Goal: Task Accomplishment & Management: Complete application form

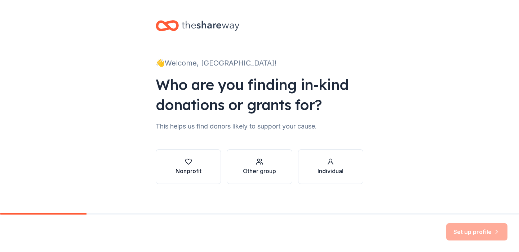
click at [195, 163] on div "button" at bounding box center [188, 161] width 26 height 7
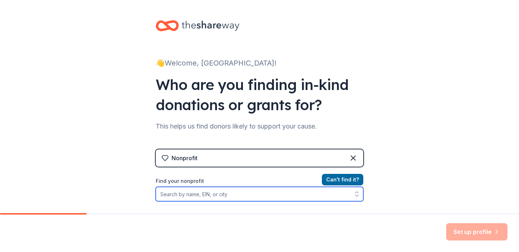
click at [272, 197] on input "Find your nonprofit" at bounding box center [259, 194] width 207 height 14
type input "kohala sailing foundation"
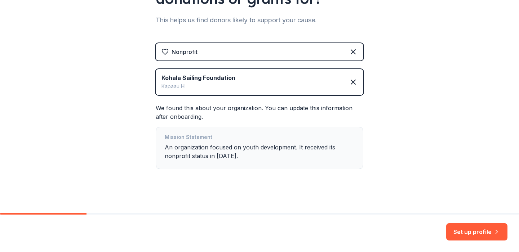
scroll to position [111, 0]
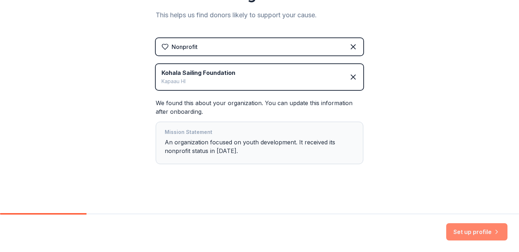
click at [456, 230] on button "Set up profile" at bounding box center [476, 231] width 61 height 17
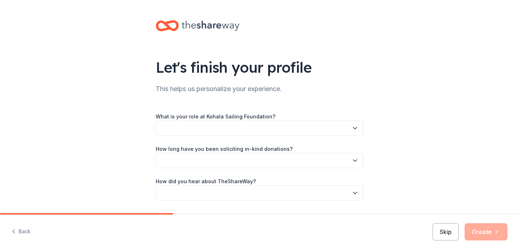
scroll to position [18, 0]
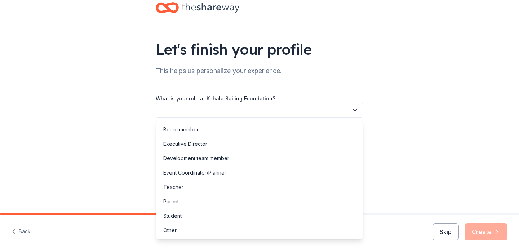
click at [299, 111] on button "button" at bounding box center [259, 110] width 207 height 15
click at [233, 157] on div "Development team member" at bounding box center [259, 158] width 204 height 14
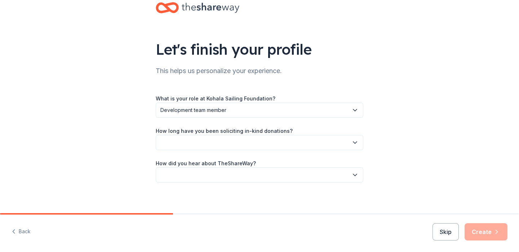
click at [233, 143] on button "button" at bounding box center [259, 142] width 207 height 15
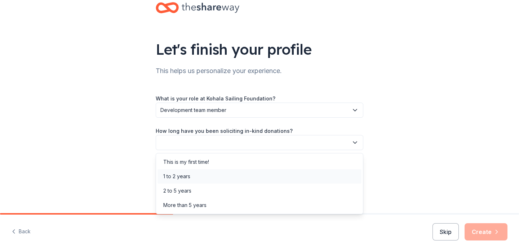
click at [197, 174] on div "1 to 2 years" at bounding box center [259, 176] width 204 height 14
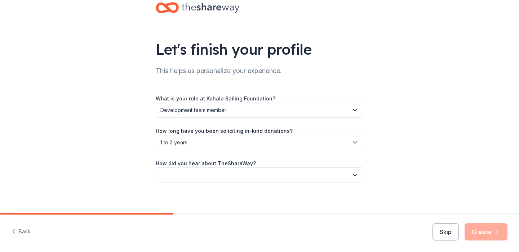
click at [197, 172] on button "button" at bounding box center [259, 174] width 207 height 15
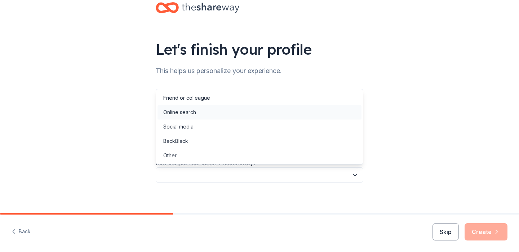
click at [229, 110] on div "Online search" at bounding box center [259, 112] width 204 height 14
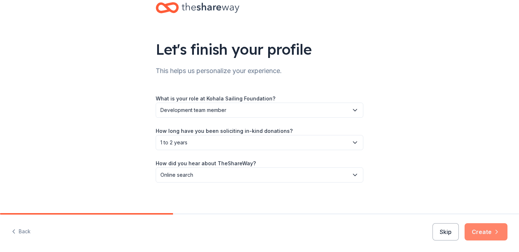
click at [490, 233] on button "Create" at bounding box center [485, 231] width 43 height 17
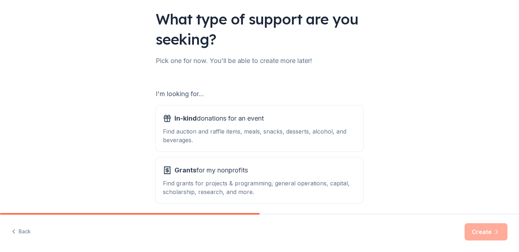
scroll to position [67, 0]
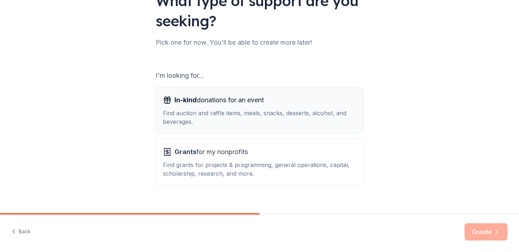
click at [291, 109] on div "Find auction and raffle items, meals, snacks, desserts, alcohol, and beverages." at bounding box center [259, 117] width 193 height 17
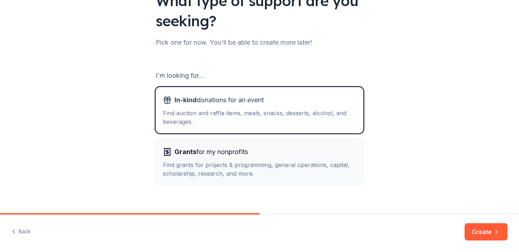
click at [276, 147] on div "Grants for my nonprofits" at bounding box center [259, 152] width 193 height 12
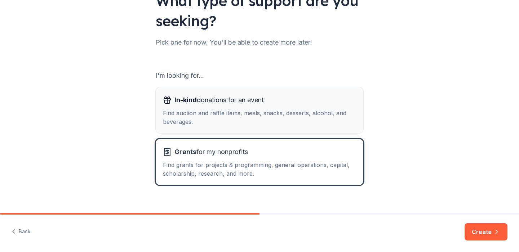
click at [328, 115] on div "Find auction and raffle items, meals, snacks, desserts, alcohol, and beverages." at bounding box center [259, 117] width 193 height 17
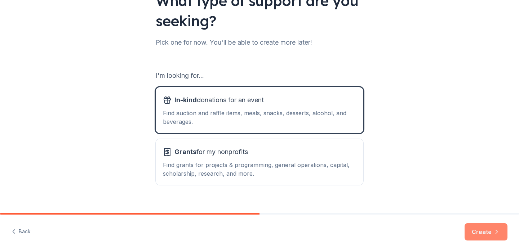
click at [479, 233] on button "Create" at bounding box center [485, 231] width 43 height 17
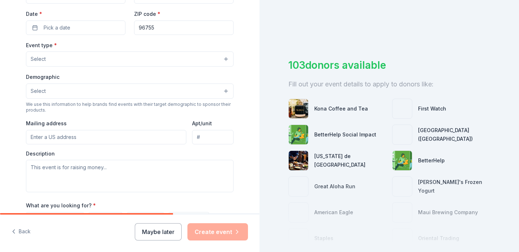
scroll to position [182, 0]
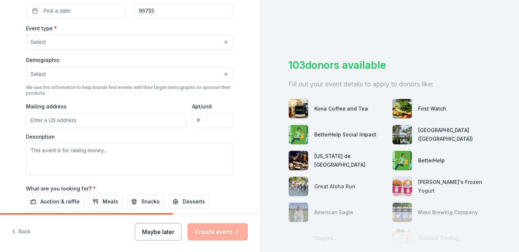
click at [160, 229] on button "Maybe later" at bounding box center [158, 231] width 47 height 17
click at [162, 231] on button "Maybe later" at bounding box center [158, 231] width 47 height 17
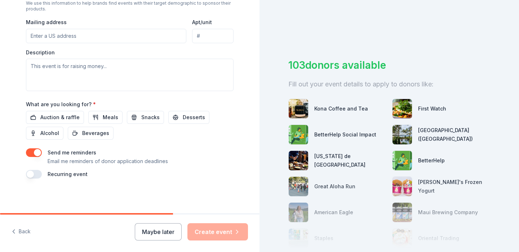
scroll to position [0, 0]
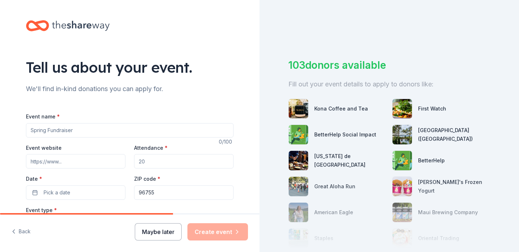
click at [160, 233] on button "Maybe later" at bounding box center [158, 231] width 47 height 17
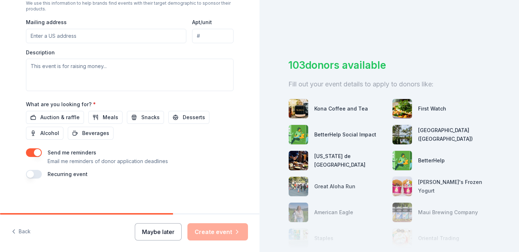
click at [156, 234] on button "Maybe later" at bounding box center [158, 231] width 47 height 17
click at [154, 234] on button "Maybe later" at bounding box center [158, 231] width 47 height 17
click at [39, 152] on button "button" at bounding box center [34, 152] width 16 height 9
click at [166, 234] on button "Maybe later" at bounding box center [158, 231] width 47 height 17
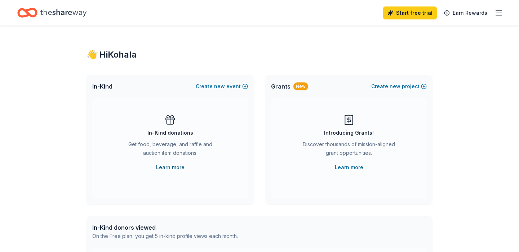
click at [167, 169] on link "Learn more" at bounding box center [170, 167] width 28 height 9
click at [245, 85] on button "Create new event" at bounding box center [222, 86] width 52 height 9
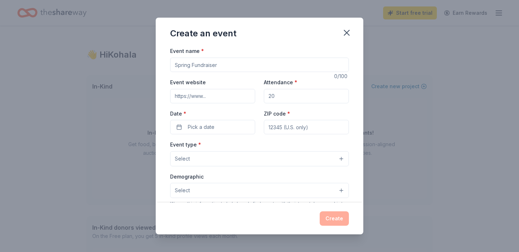
click at [240, 67] on input "Event name *" at bounding box center [259, 65] width 179 height 14
type input "Spring Funds"
click at [283, 99] on input "Attendance *" at bounding box center [306, 96] width 85 height 14
type input "20"
click at [225, 127] on button "Pick a date" at bounding box center [212, 127] width 85 height 14
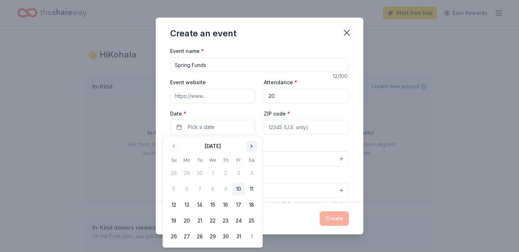
click at [250, 149] on button "Go to next month" at bounding box center [251, 146] width 10 height 10
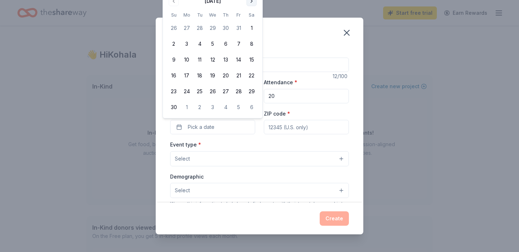
click at [250, 149] on div "Event type * Select" at bounding box center [259, 153] width 179 height 26
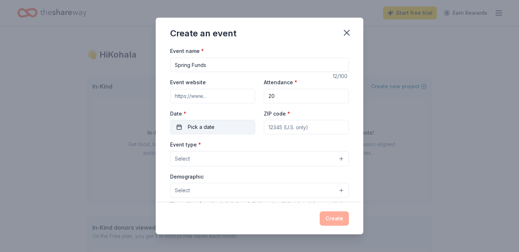
click at [239, 126] on button "Pick a date" at bounding box center [212, 127] width 85 height 14
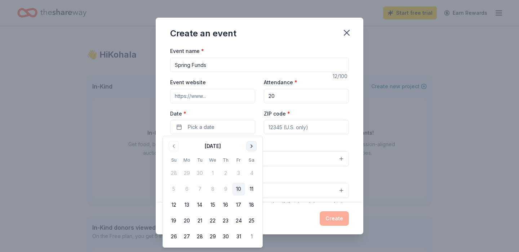
click at [252, 143] on button "Go to next month" at bounding box center [251, 146] width 10 height 10
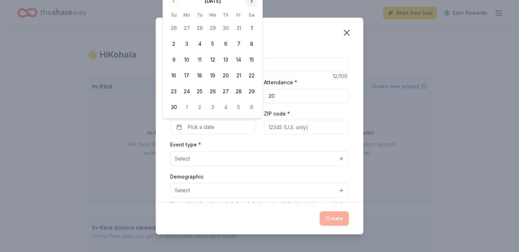
click at [252, 143] on div "Event type * Select" at bounding box center [259, 153] width 179 height 26
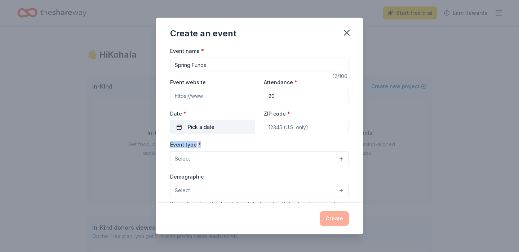
click at [234, 126] on button "Pick a date" at bounding box center [212, 127] width 85 height 14
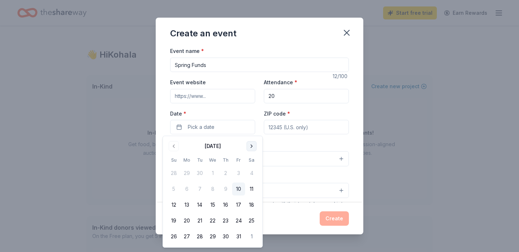
click at [250, 145] on button "Go to next month" at bounding box center [251, 146] width 10 height 10
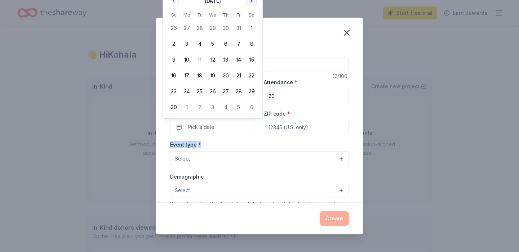
click at [250, 4] on button "Go to next month" at bounding box center [251, 1] width 10 height 10
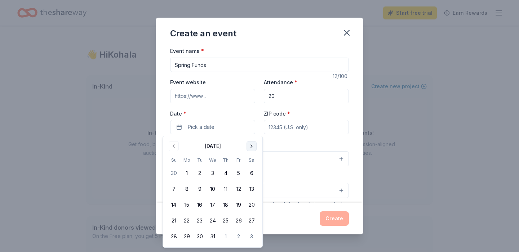
click at [250, 4] on div "Create an event Event name * Spring Funds 12 /100 Event website Attendance * 20…" at bounding box center [259, 126] width 519 height 252
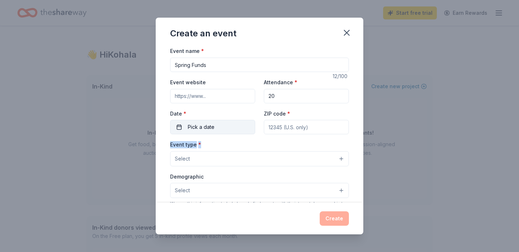
click at [211, 121] on button "Pick a date" at bounding box center [212, 127] width 85 height 14
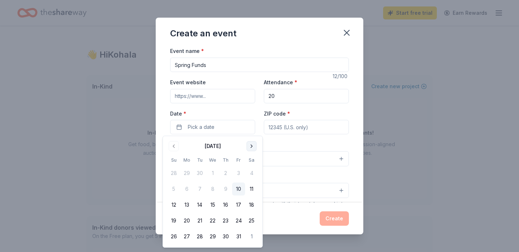
click at [248, 148] on button "Go to next month" at bounding box center [251, 146] width 10 height 10
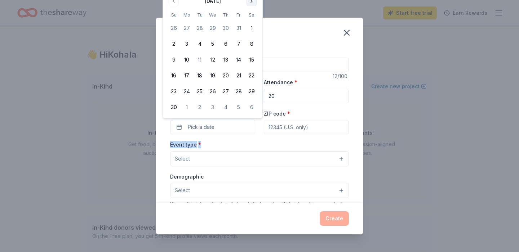
click at [250, 5] on button "Go to next month" at bounding box center [251, 1] width 10 height 10
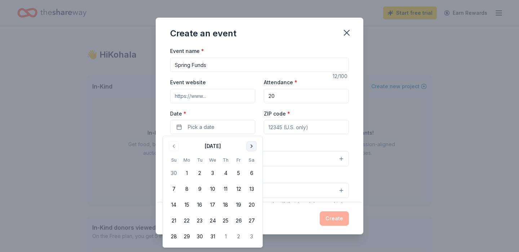
click at [253, 147] on button "Go to next month" at bounding box center [251, 146] width 10 height 10
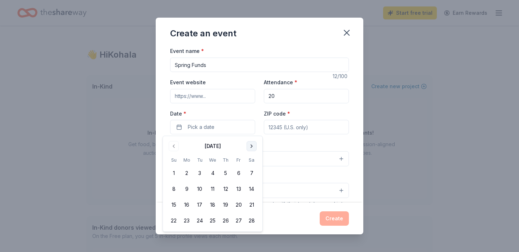
click at [253, 147] on button "Go to next month" at bounding box center [251, 146] width 10 height 10
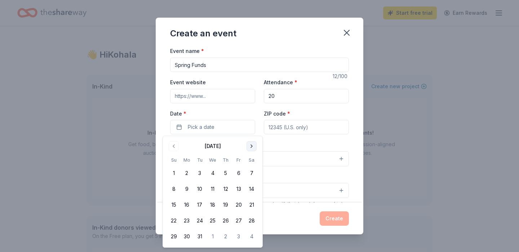
click at [253, 147] on button "Go to next month" at bounding box center [251, 146] width 10 height 10
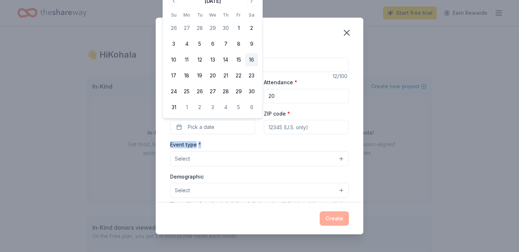
click at [247, 58] on button "16" at bounding box center [251, 59] width 13 height 13
click at [310, 130] on input "ZIP code *" at bounding box center [306, 127] width 85 height 14
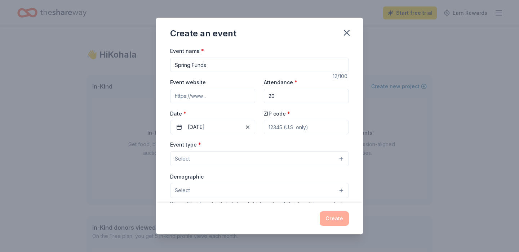
type input "96719"
type input "PO Box 537"
click at [277, 157] on button "Select" at bounding box center [259, 158] width 179 height 15
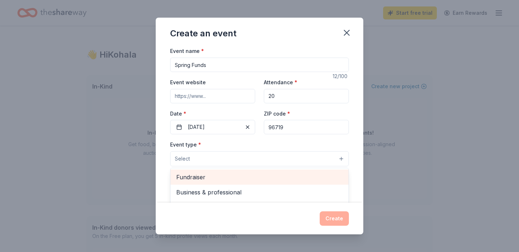
click at [264, 175] on span "Fundraiser" at bounding box center [259, 177] width 166 height 9
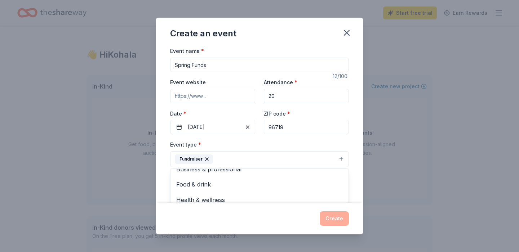
click at [344, 140] on div "Event type * Fundraiser Business & professional Food & drink Health & wellness …" at bounding box center [259, 153] width 179 height 27
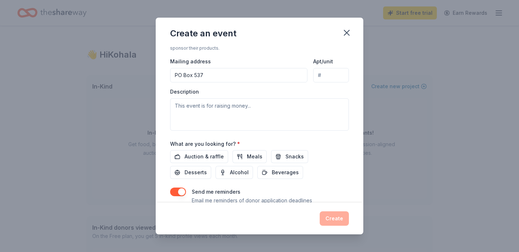
scroll to position [162, 0]
click at [212, 155] on span "Auction & raffle" at bounding box center [203, 156] width 39 height 9
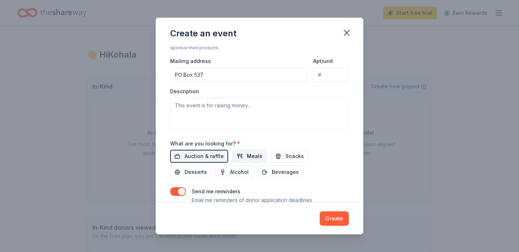
click at [248, 156] on span "Meals" at bounding box center [254, 156] width 15 height 9
click at [284, 161] on button "Snacks" at bounding box center [289, 156] width 37 height 13
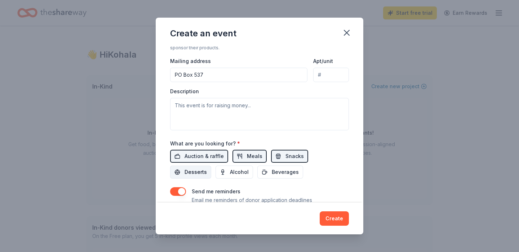
click at [211, 166] on button "Desserts" at bounding box center [190, 172] width 41 height 13
click at [272, 175] on span "Beverages" at bounding box center [285, 172] width 27 height 9
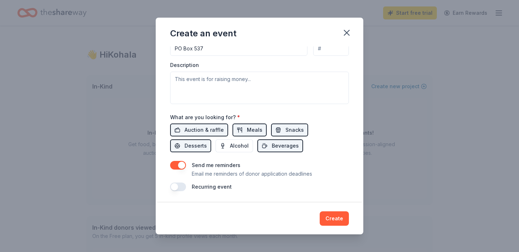
click at [176, 164] on button "button" at bounding box center [178, 165] width 16 height 9
click at [326, 217] on button "Create" at bounding box center [333, 218] width 29 height 14
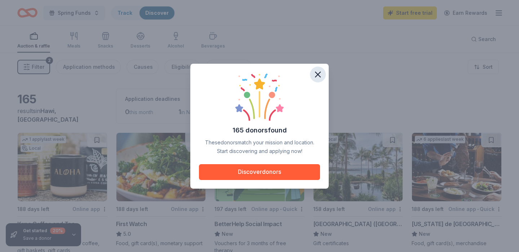
click at [318, 72] on icon "button" at bounding box center [318, 75] width 10 height 10
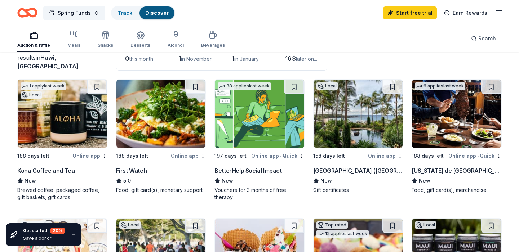
scroll to position [55, 0]
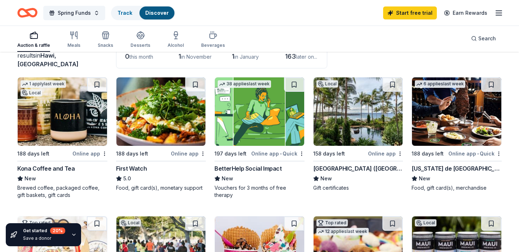
click at [55, 194] on div "Brewed coffee, packaged coffee, gift baskets, gift cards" at bounding box center [62, 191] width 90 height 14
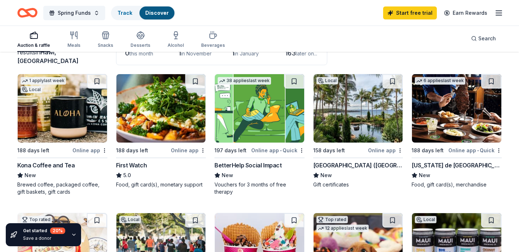
scroll to position [59, 0]
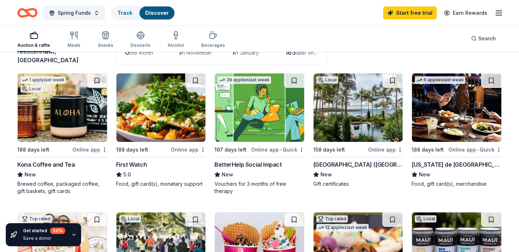
click at [329, 169] on div "Four Seasons Resort (Lanai) New Gift certificates" at bounding box center [358, 173] width 90 height 27
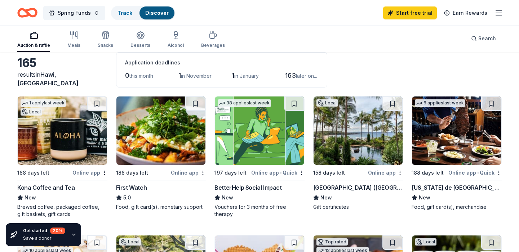
scroll to position [39, 0]
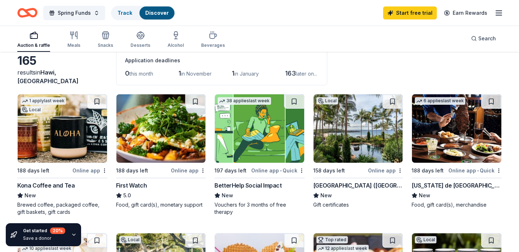
click at [89, 145] on img at bounding box center [62, 128] width 89 height 68
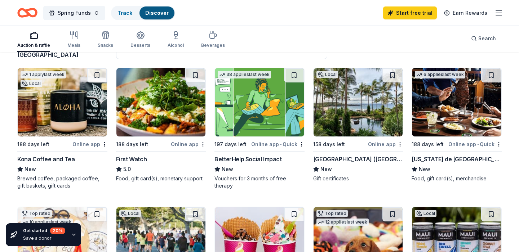
scroll to position [66, 0]
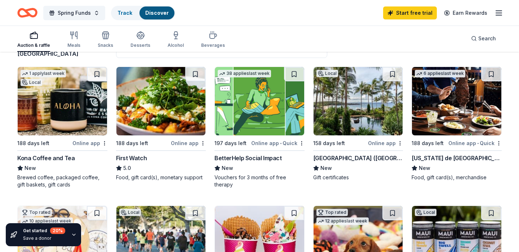
click at [276, 124] on img at bounding box center [259, 101] width 89 height 68
click at [372, 107] on img at bounding box center [357, 101] width 89 height 68
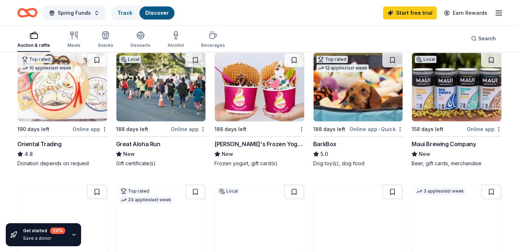
scroll to position [219, 0]
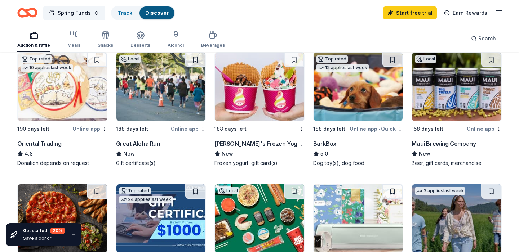
click at [443, 110] on img at bounding box center [456, 87] width 89 height 68
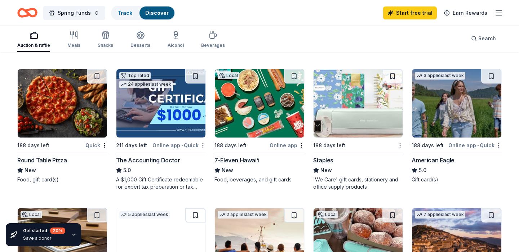
scroll to position [334, 0]
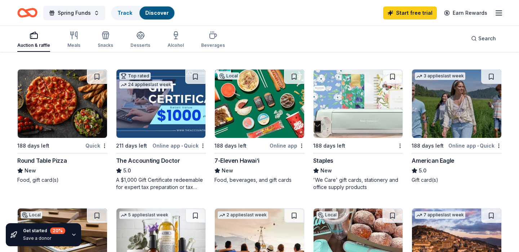
click at [291, 115] on img at bounding box center [259, 104] width 89 height 68
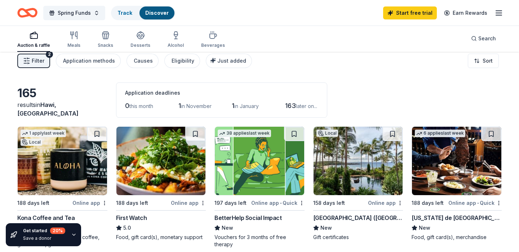
scroll to position [0, 0]
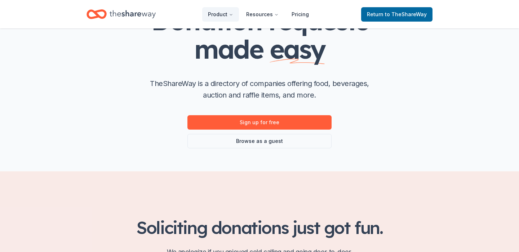
scroll to position [49, 0]
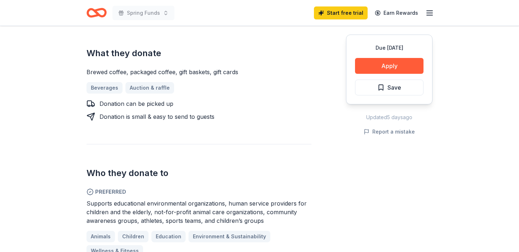
scroll to position [170, 0]
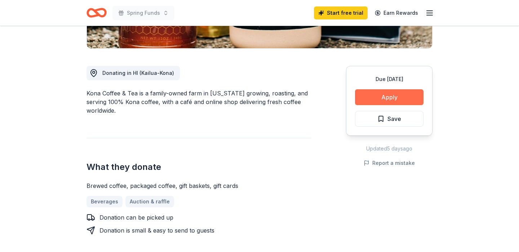
click at [395, 99] on button "Apply" at bounding box center [389, 97] width 68 height 16
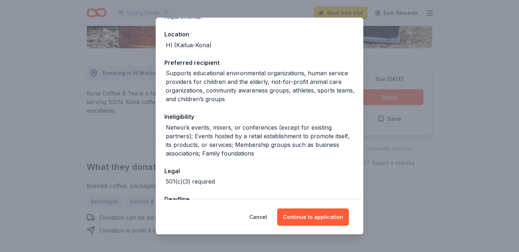
scroll to position [99, 0]
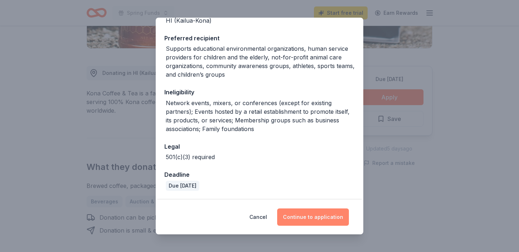
click at [313, 213] on button "Continue to application" at bounding box center [313, 217] width 72 height 17
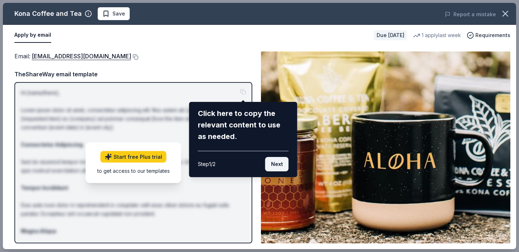
click at [280, 167] on button "Next" at bounding box center [276, 164] width 23 height 14
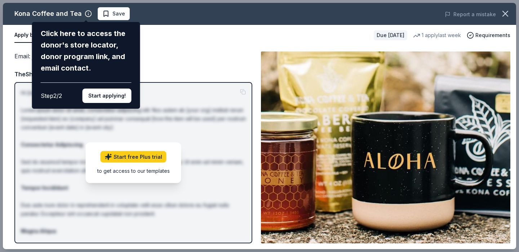
click at [103, 16] on div "Kona Coffee and Tea Click here to access the donor's store locator, donor progr…" at bounding box center [259, 126] width 513 height 246
click at [102, 97] on button "Start applying!" at bounding box center [106, 96] width 49 height 14
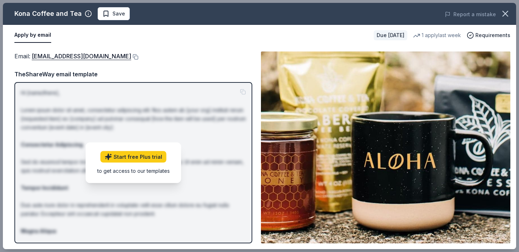
click at [110, 16] on div "Kona Coffee and Tea Save Report a mistake Apply by email Due in 188 days 1 appl…" at bounding box center [259, 126] width 513 height 246
click at [103, 16] on div "Kona Coffee and Tea Save Report a mistake Apply by email Due in 188 days 1 appl…" at bounding box center [259, 126] width 513 height 246
click at [103, 13] on div "Kona Coffee and Tea Save Report a mistake Apply by email Due in 188 days 1 appl…" at bounding box center [259, 126] width 513 height 246
click at [131, 56] on button at bounding box center [134, 57] width 7 height 6
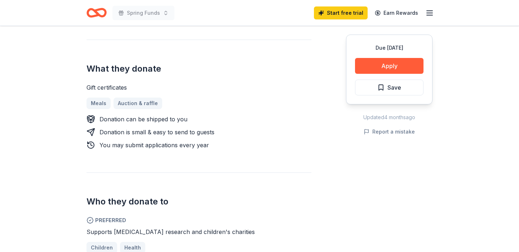
scroll to position [274, 0]
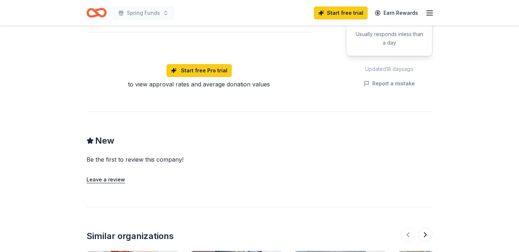
scroll to position [420, 0]
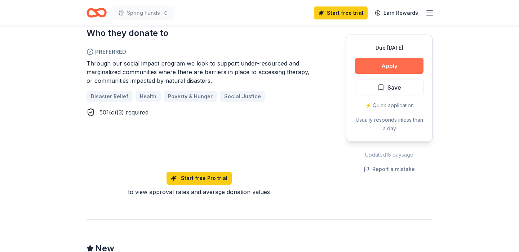
click at [389, 66] on button "Apply" at bounding box center [389, 66] width 68 height 16
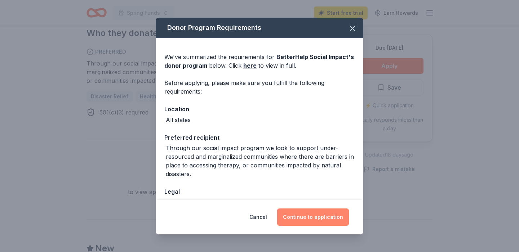
click at [303, 218] on button "Continue to application" at bounding box center [313, 217] width 72 height 17
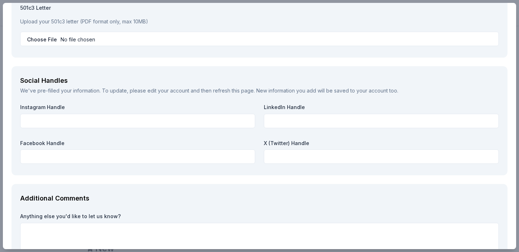
scroll to position [834, 0]
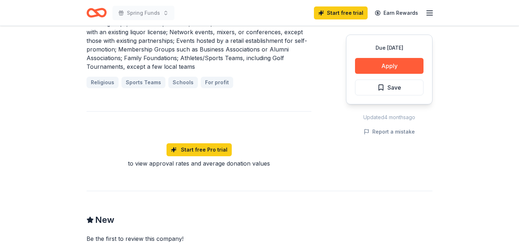
scroll to position [565, 0]
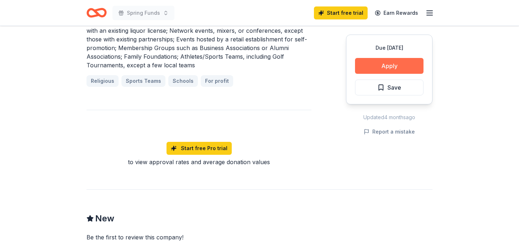
click at [371, 68] on button "Apply" at bounding box center [389, 66] width 68 height 16
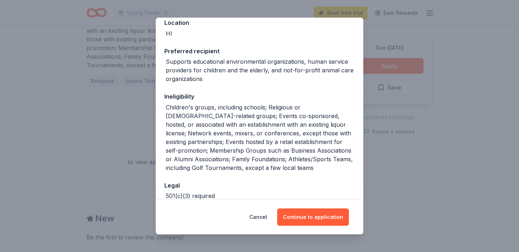
scroll to position [138, 0]
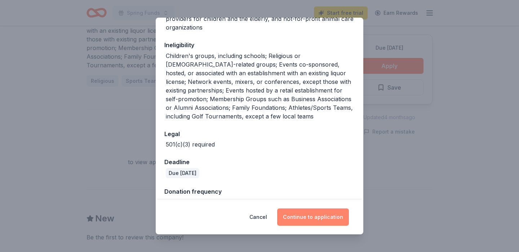
click at [317, 223] on button "Continue to application" at bounding box center [313, 217] width 72 height 17
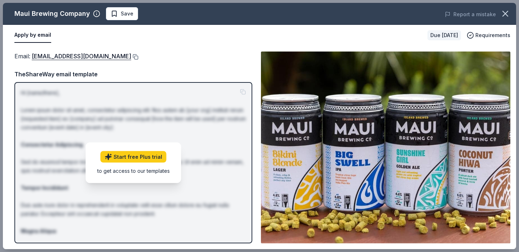
click at [131, 56] on button at bounding box center [134, 57] width 7 height 6
click at [506, 16] on icon "button" at bounding box center [505, 14] width 10 height 10
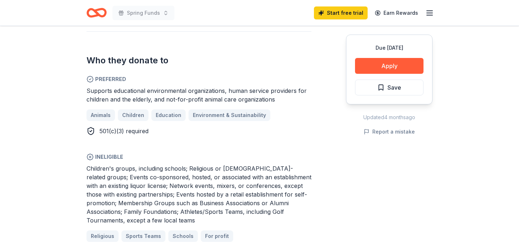
scroll to position [404, 0]
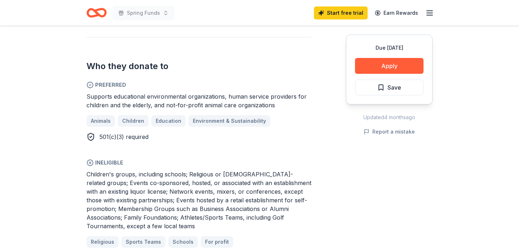
click at [229, 93] on span "Supports educational environmental organizations, human service providers for c…" at bounding box center [196, 101] width 220 height 16
click at [194, 93] on span "Supports educational environmental organizations, human service providers for c…" at bounding box center [196, 101] width 220 height 16
click at [192, 93] on span "Supports educational environmental organizations, human service providers for c…" at bounding box center [196, 101] width 220 height 16
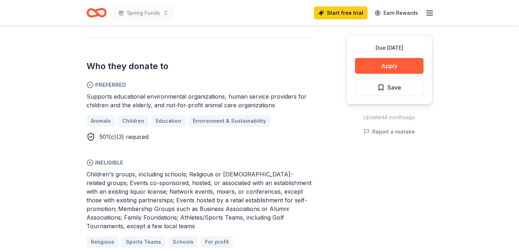
click at [192, 93] on span "Supports educational environmental organizations, human service providers for c…" at bounding box center [196, 101] width 220 height 16
drag, startPoint x: 85, startPoint y: 85, endPoint x: 276, endPoint y: 94, distance: 191.1
click at [276, 94] on div "Maui Brewing Company New Share Donating in HI Maui Brewing Co. is a craft brewe…" at bounding box center [259, 139] width 369 height 1035
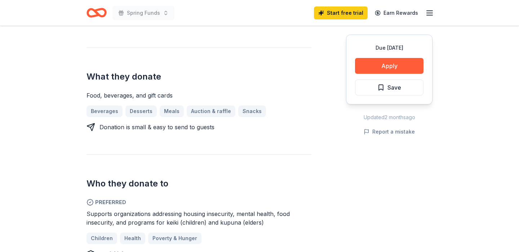
scroll to position [252, 0]
click at [398, 61] on button "Apply" at bounding box center [389, 66] width 68 height 16
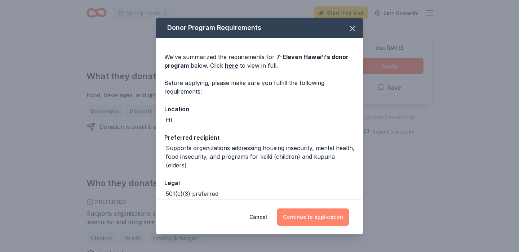
click at [310, 217] on button "Continue to application" at bounding box center [313, 217] width 72 height 17
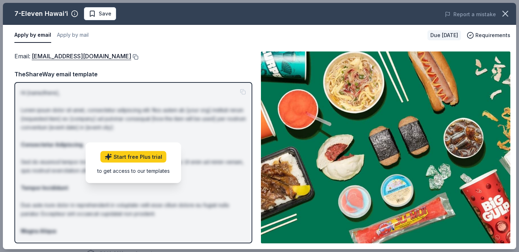
click at [131, 56] on button at bounding box center [134, 57] width 7 height 6
